Goal: Information Seeking & Learning: Find specific fact

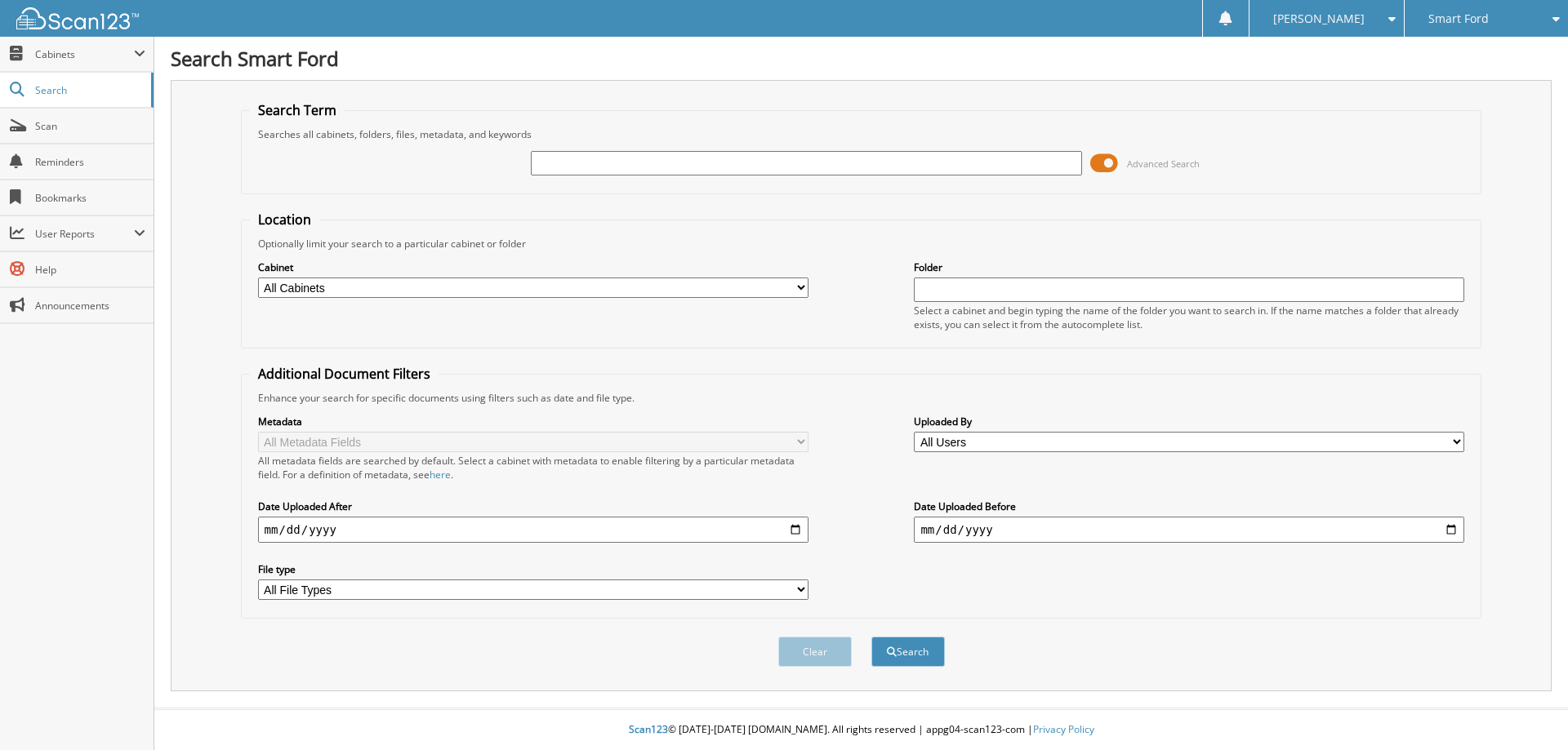
click at [1107, 164] on span at bounding box center [1104, 163] width 28 height 24
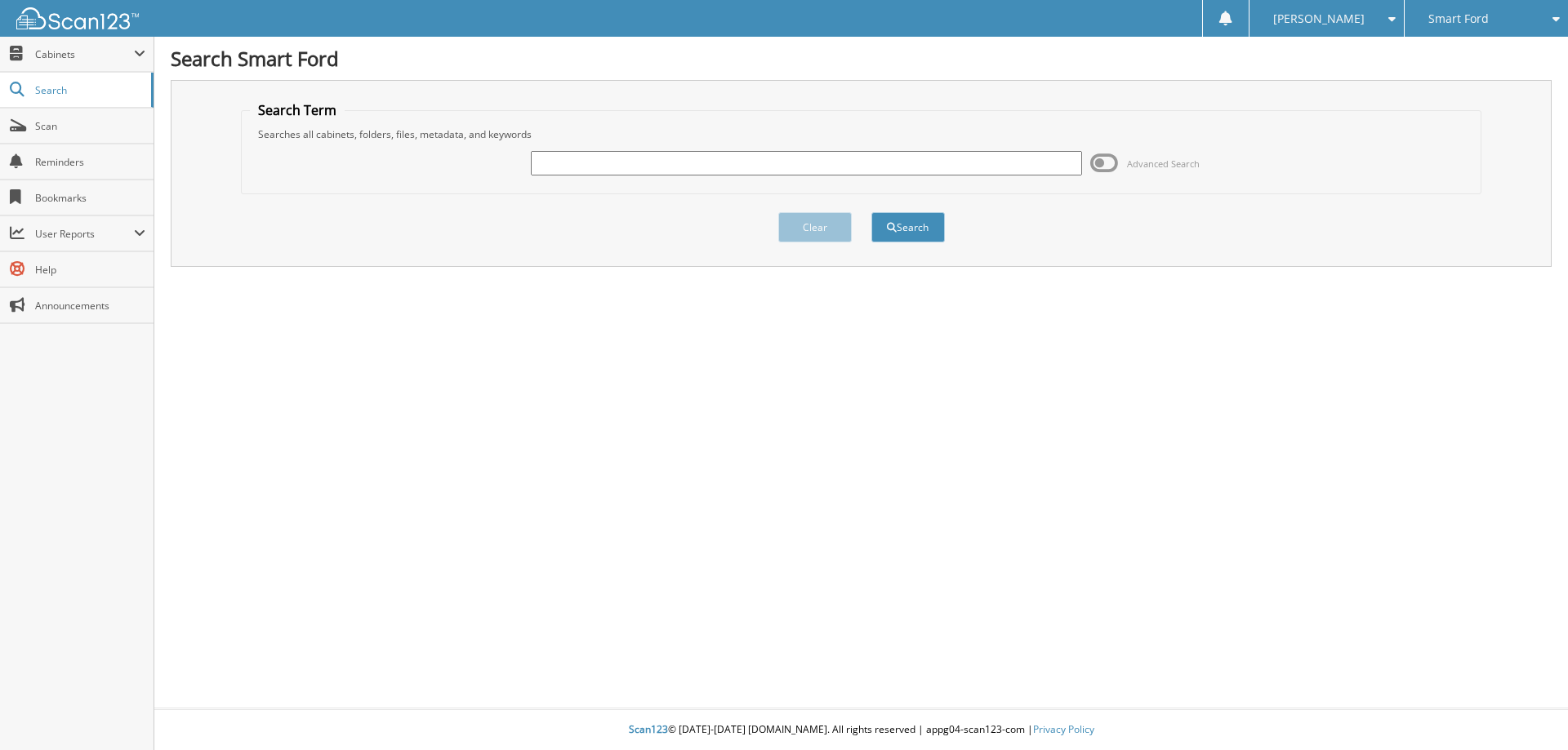
click at [608, 166] on input "text" at bounding box center [806, 163] width 550 height 24
type input "6023726"
click at [871, 212] on button "Search" at bounding box center [907, 227] width 73 height 30
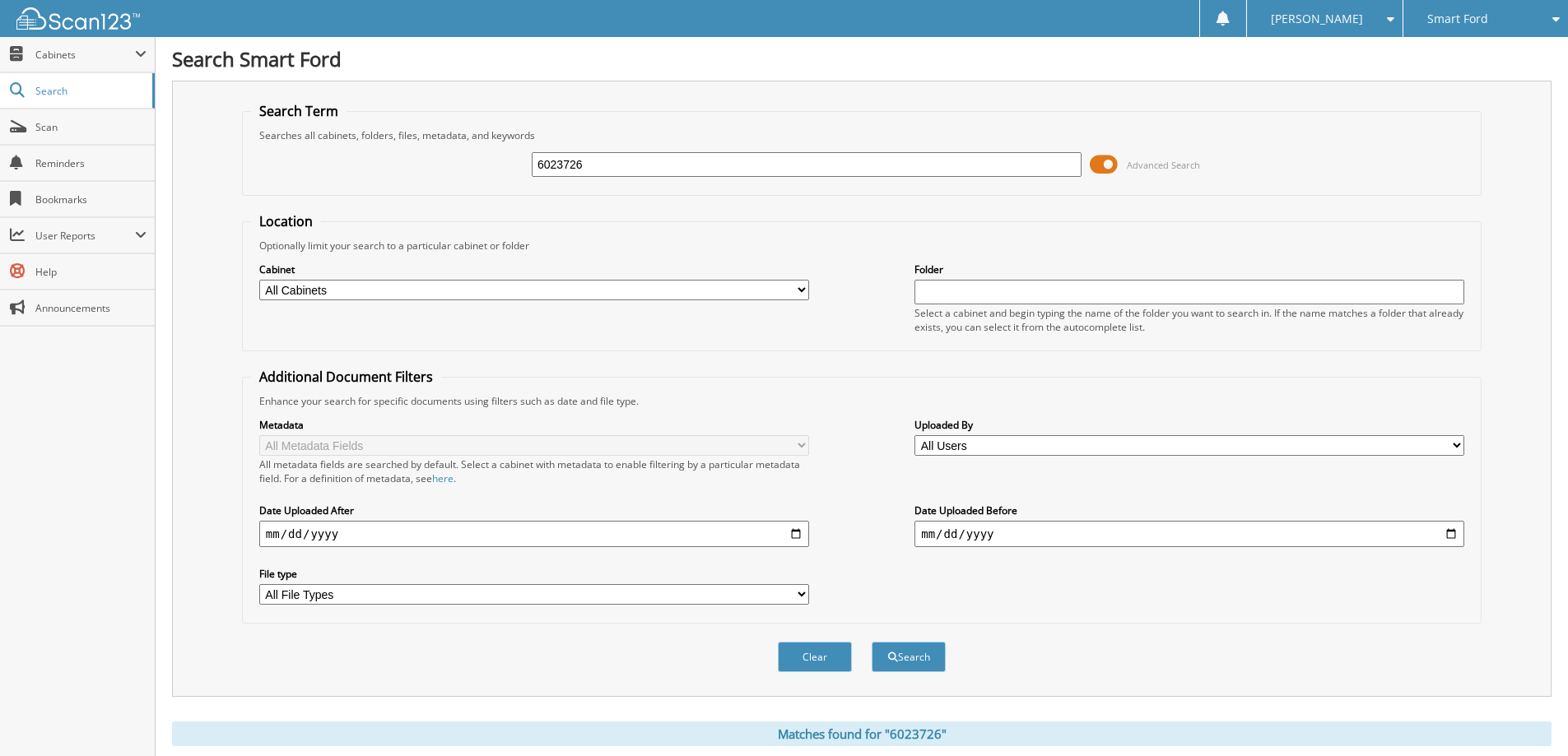
click at [1098, 165] on span at bounding box center [1104, 164] width 28 height 24
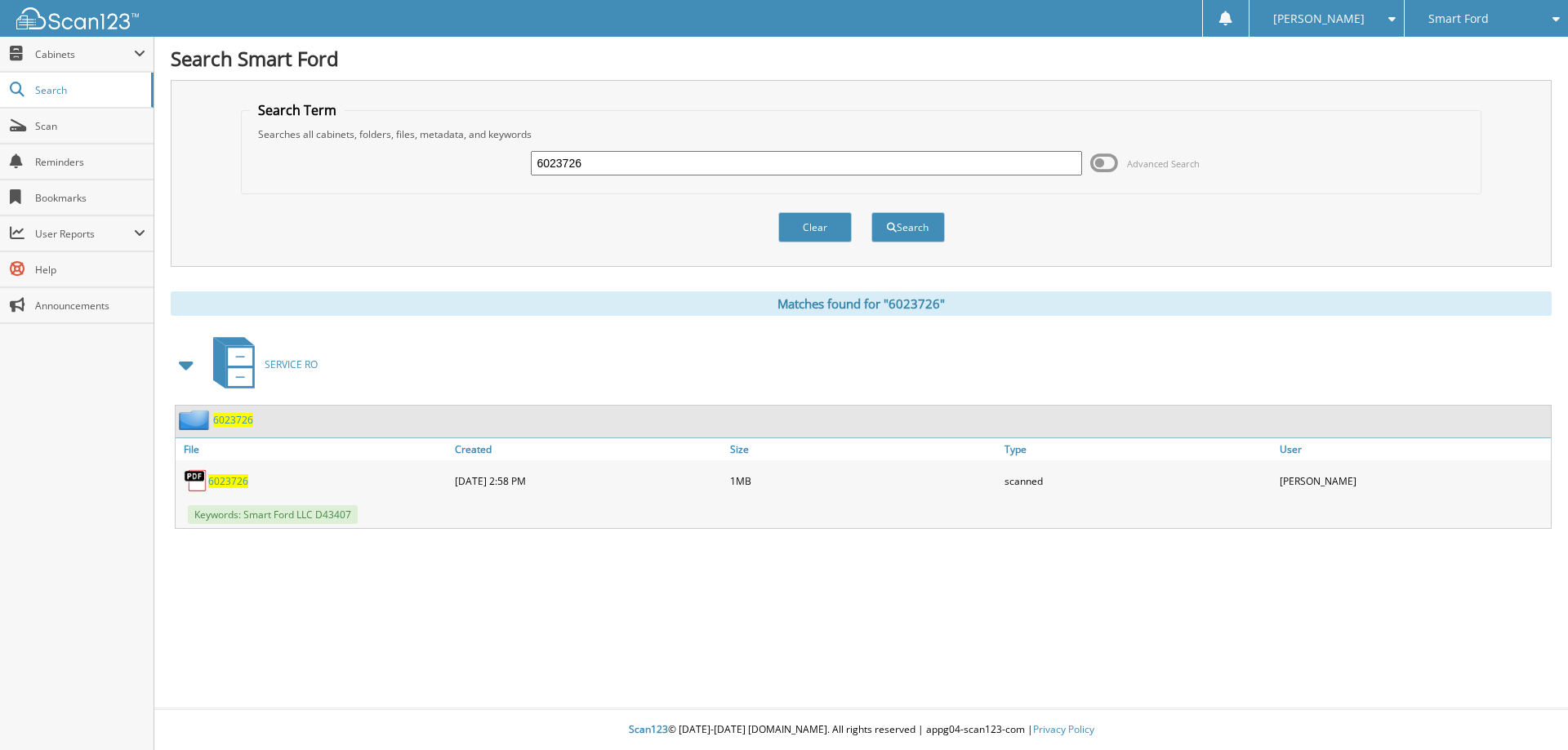
click at [227, 483] on span "6023726" at bounding box center [228, 481] width 40 height 14
click at [231, 488] on div "6023726" at bounding box center [313, 481] width 275 height 33
click at [232, 480] on span "6023726" at bounding box center [228, 481] width 40 height 14
